Goal: Task Accomplishment & Management: Use online tool/utility

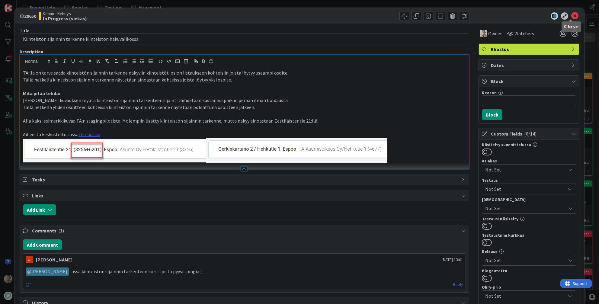
click at [571, 17] on icon at bounding box center [574, 15] width 7 height 7
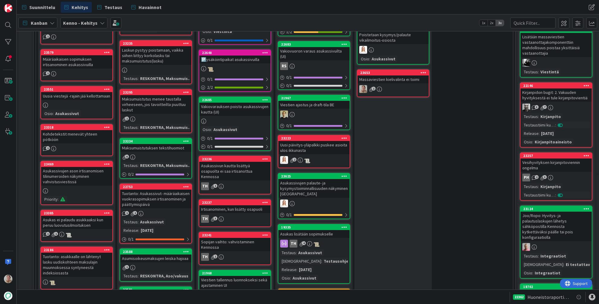
scroll to position [350, 0]
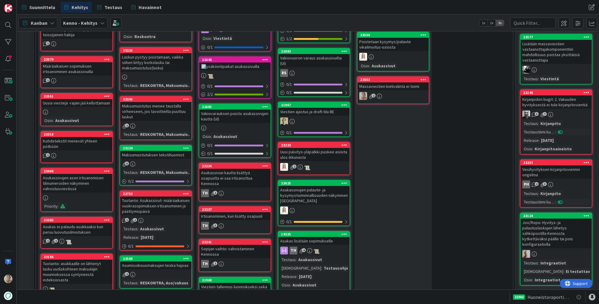
click at [311, 108] on div "Viestien ajastus ja draft-tila BE" at bounding box center [313, 112] width 71 height 8
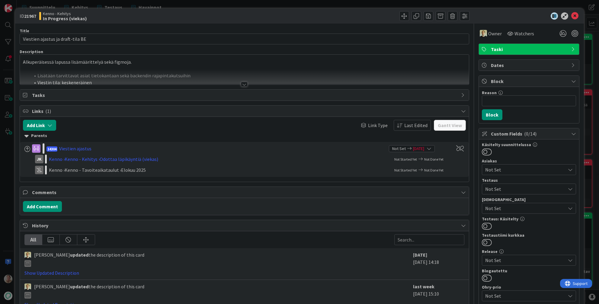
click at [211, 70] on div at bounding box center [244, 76] width 449 height 15
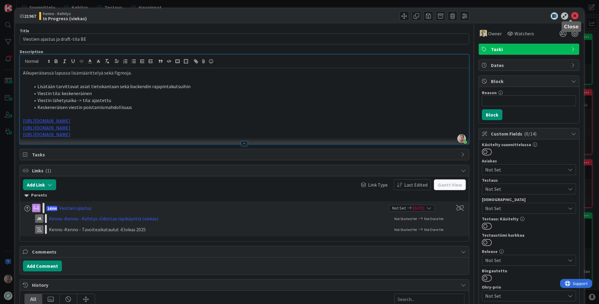
click at [572, 16] on icon at bounding box center [574, 15] width 7 height 7
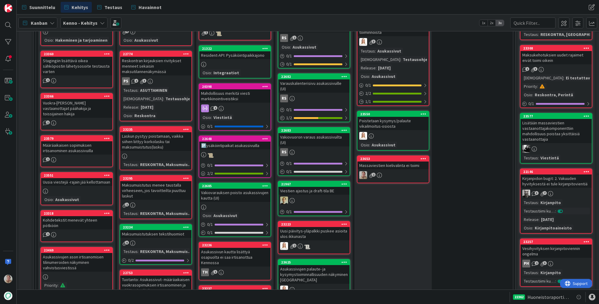
scroll to position [271, 0]
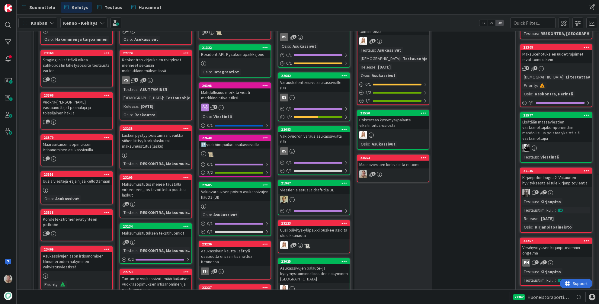
click at [266, 86] on icon at bounding box center [265, 85] width 6 height 4
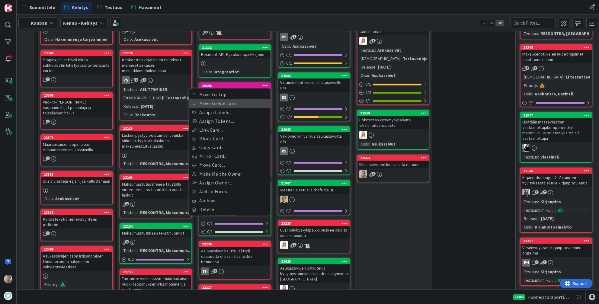
click at [234, 105] on link "Move to Bottom" at bounding box center [230, 103] width 82 height 9
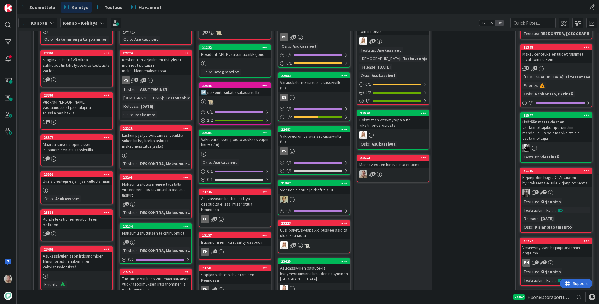
click at [264, 85] on icon at bounding box center [265, 85] width 6 height 4
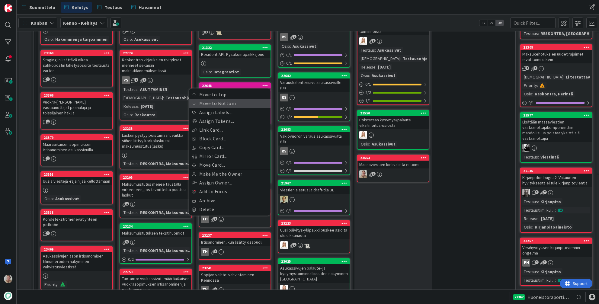
click at [239, 103] on link "Move to Bottom" at bounding box center [230, 103] width 82 height 9
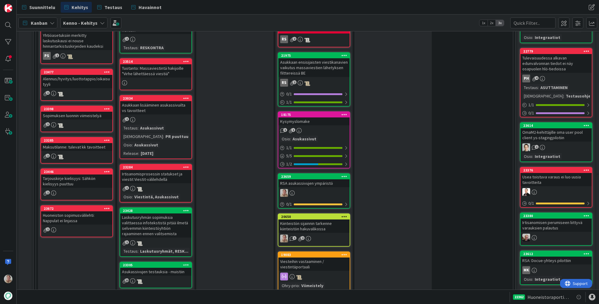
scroll to position [817, 0]
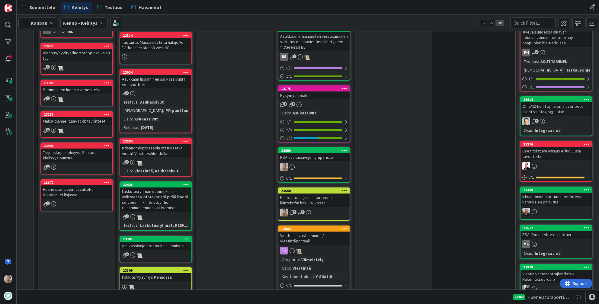
click at [321, 194] on div "Kiinteistön sijainnin tarkenne kiinteistön hakuvalikossa" at bounding box center [313, 200] width 71 height 13
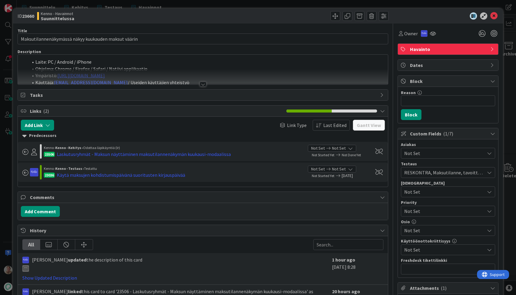
click at [165, 79] on div at bounding box center [203, 76] width 370 height 15
